Goal: Task Accomplishment & Management: Manage account settings

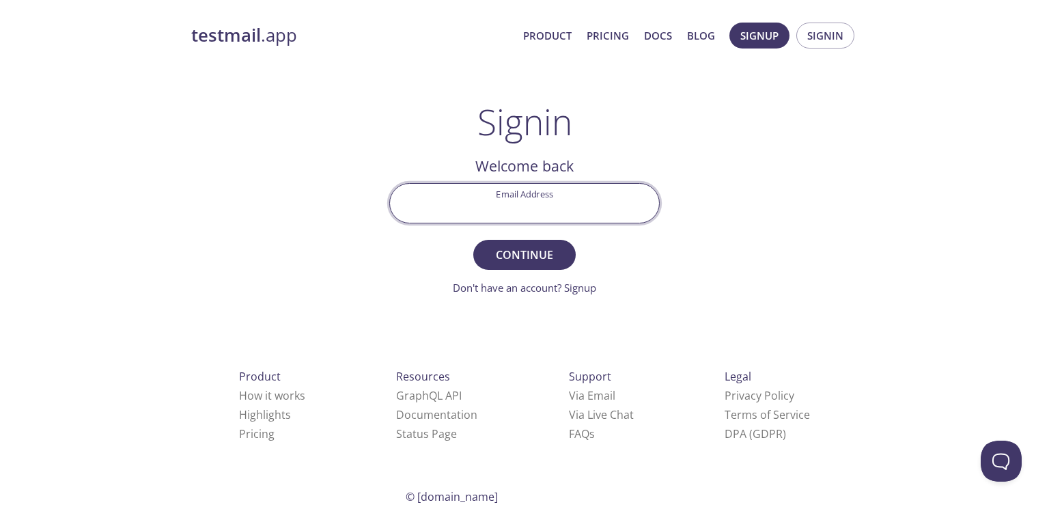
click at [561, 191] on input "Email Address" at bounding box center [524, 203] width 269 height 39
type input "[EMAIL_ADDRESS][DOMAIN_NAME]"
click at [473, 240] on button "Continue" at bounding box center [524, 255] width 102 height 30
paste input "WQC29FC"
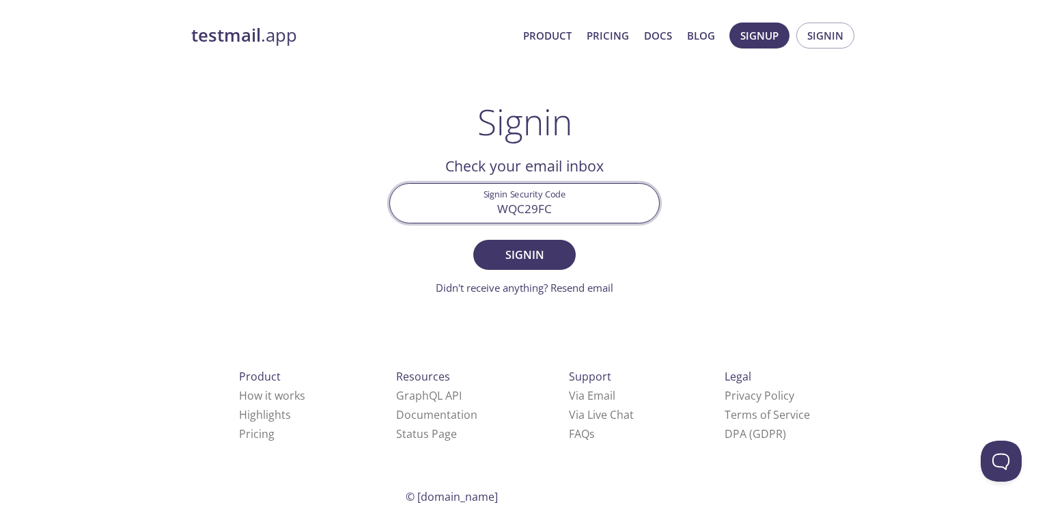
click at [548, 213] on input "WQC29FC" at bounding box center [524, 203] width 269 height 39
type input "WQC29FC"
click at [473, 240] on button "Signin" at bounding box center [524, 255] width 102 height 30
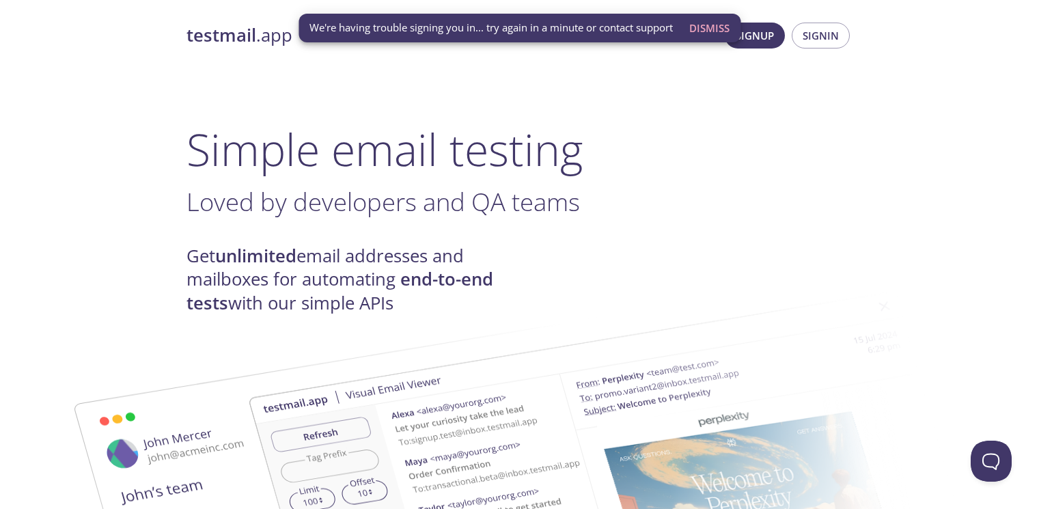
click at [600, 25] on span "We're having trouble signing you in... try again in a minute or contact support" at bounding box center [490, 27] width 363 height 14
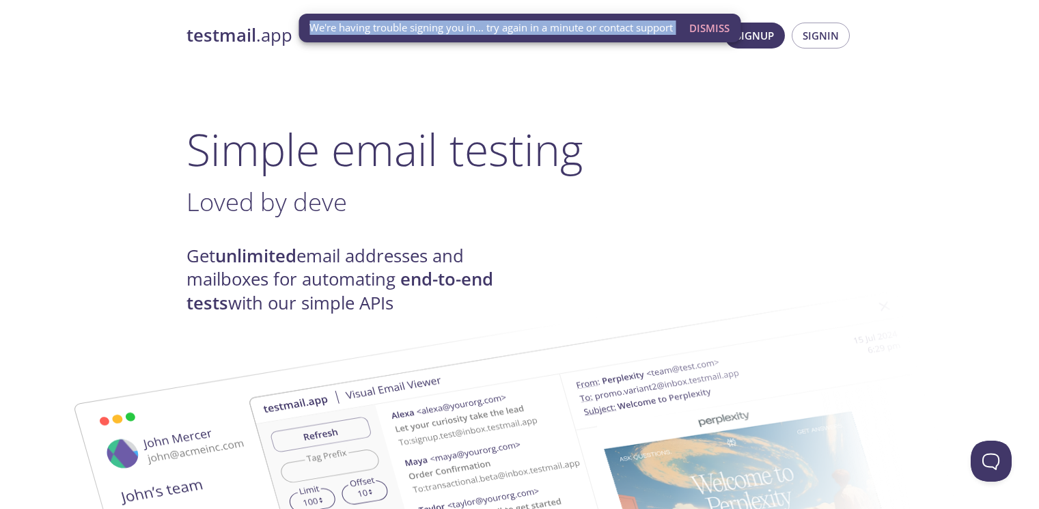
click at [600, 25] on span "We're having trouble signing you in... try again in a minute or contact support" at bounding box center [490, 27] width 363 height 14
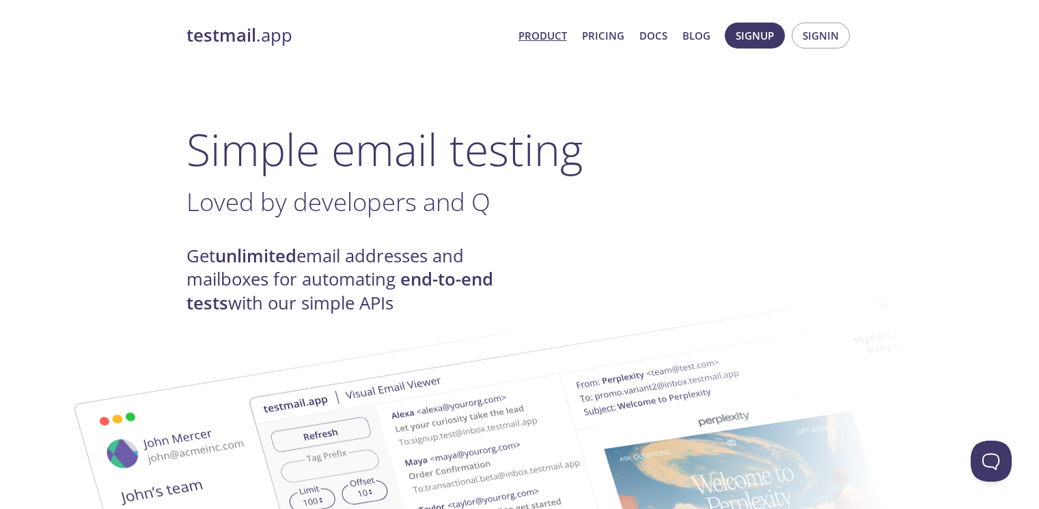
click at [647, 158] on h1 "Simple email testing" at bounding box center [519, 149] width 666 height 53
click at [831, 31] on span "Signin" at bounding box center [820, 36] width 36 height 18
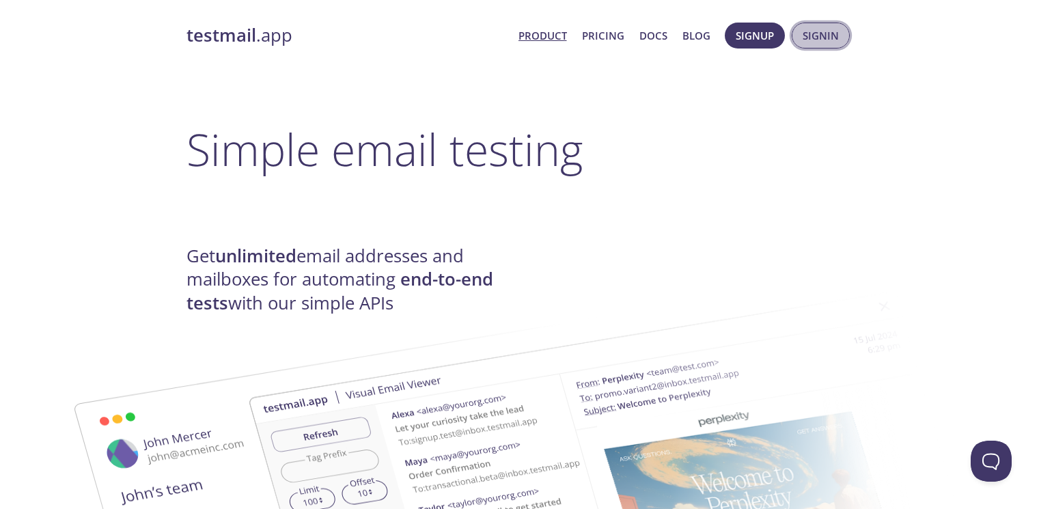
click at [831, 31] on span "Signin" at bounding box center [820, 36] width 36 height 18
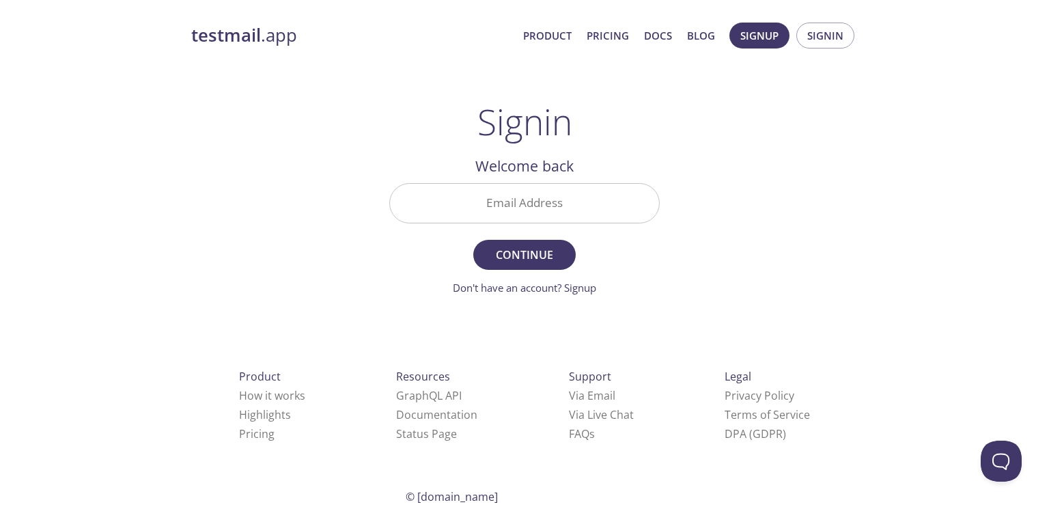
click at [538, 199] on input "Email Address" at bounding box center [524, 203] width 269 height 39
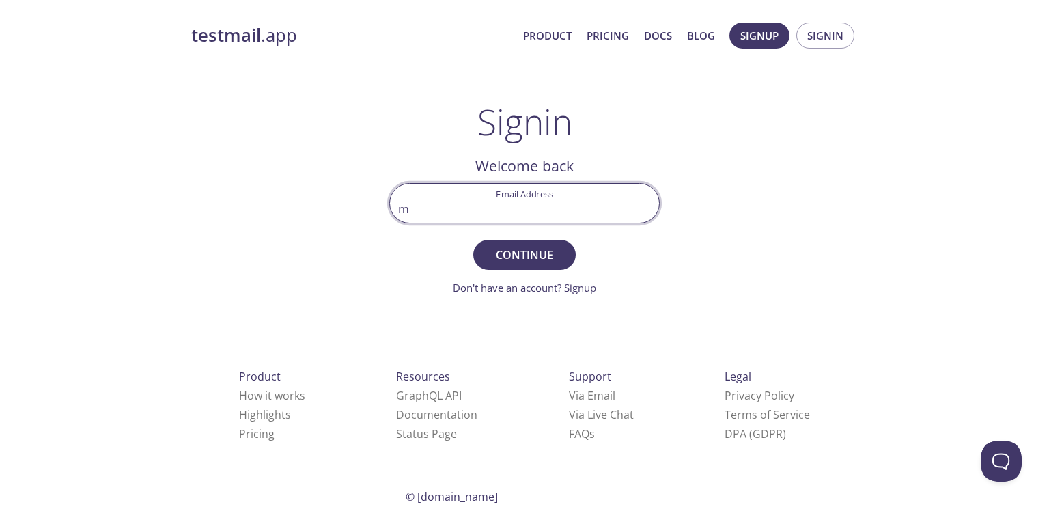
type input "[EMAIL_ADDRESS][DOMAIN_NAME]"
click at [473, 240] on button "Continue" at bounding box center [524, 255] width 102 height 30
click at [589, 197] on input "Signin Security Code" at bounding box center [524, 203] width 269 height 39
paste input "15YLF8J"
click at [473, 240] on button "Signin" at bounding box center [524, 255] width 102 height 30
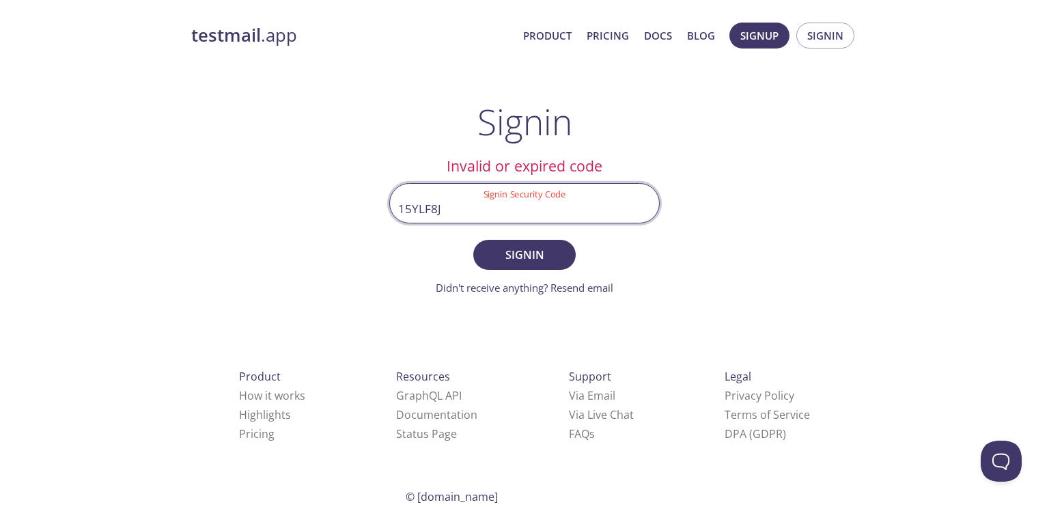
click at [536, 218] on input "15YLF8J" at bounding box center [524, 203] width 269 height 39
paste input "Z3SNA6E"
type input "Z3SNA6E"
click at [473, 240] on button "Signin" at bounding box center [524, 255] width 102 height 30
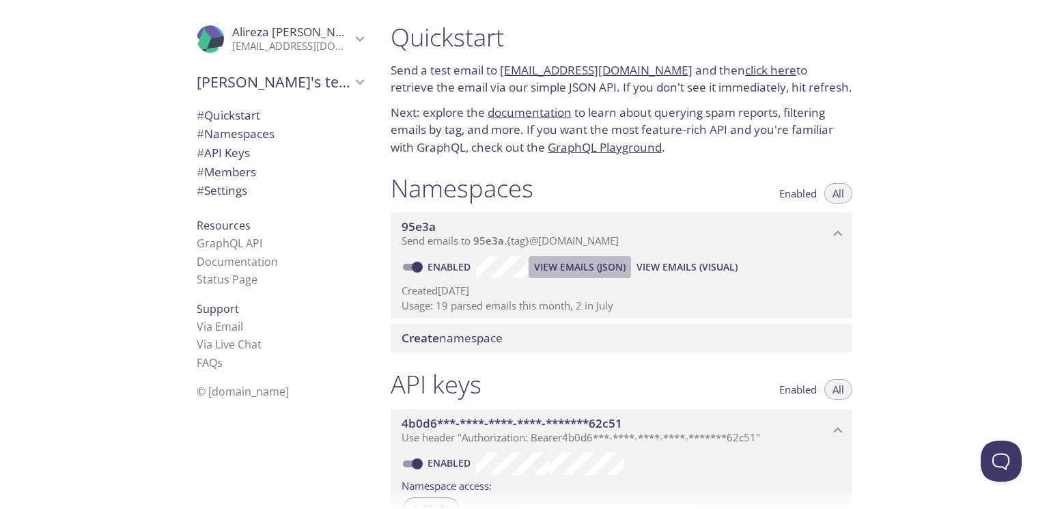
click at [602, 267] on span "View Emails (JSON)" at bounding box center [580, 267] width 92 height 16
click at [737, 137] on p "Next: explore the documentation to learn about querying spam reports, filtering…" at bounding box center [622, 130] width 462 height 53
